Goal: Information Seeking & Learning: Learn about a topic

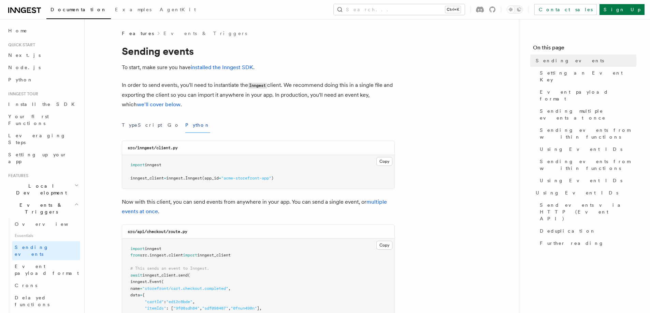
click at [18, 5] on link at bounding box center [24, 10] width 33 height 10
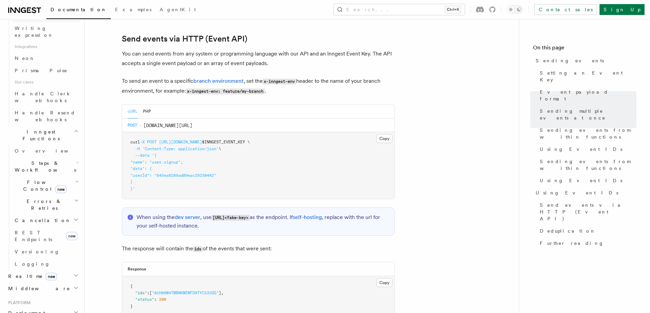
scroll to position [427, 0]
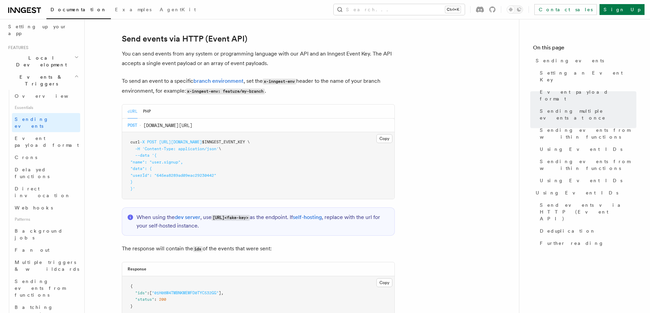
scroll to position [128, 0]
click at [46, 71] on h2 "Events & Triggers" at bounding box center [42, 80] width 75 height 19
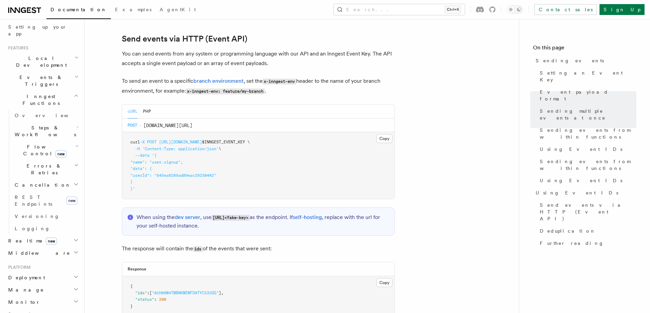
click at [46, 71] on h2 "Events & Triggers" at bounding box center [42, 80] width 75 height 19
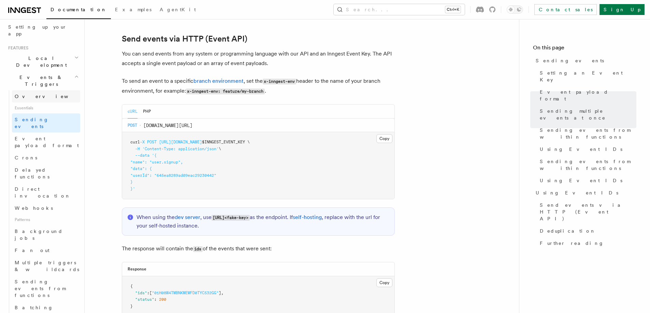
click at [42, 90] on link "Overview" at bounding box center [46, 96] width 68 height 12
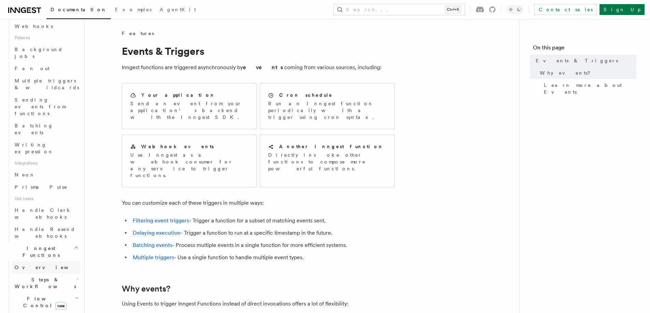
scroll to position [310, 0]
click at [22, 276] on span "Steps & Workflows" at bounding box center [44, 283] width 64 height 14
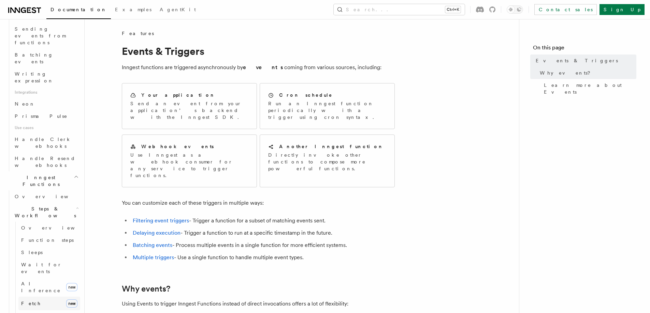
scroll to position [389, 0]
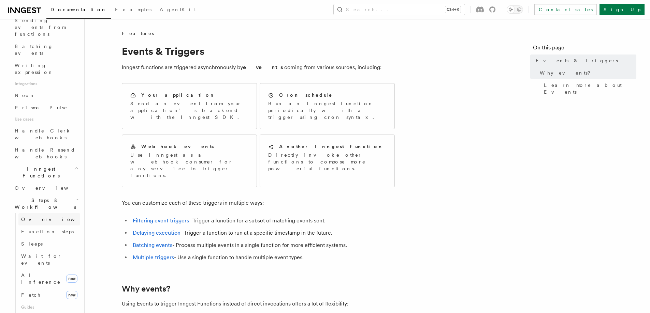
click at [41, 217] on span "Overview" at bounding box center [56, 219] width 70 height 5
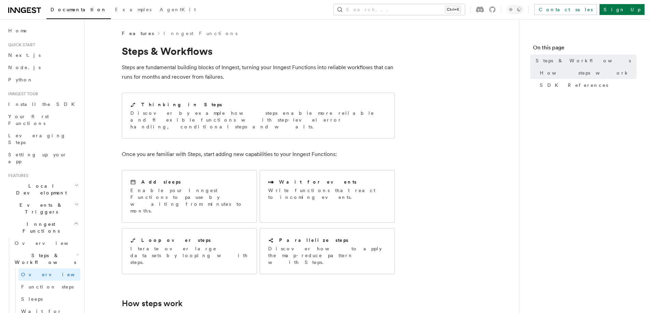
click at [68, 218] on h2 "Inngest Functions" at bounding box center [42, 227] width 75 height 19
